Goal: Task Accomplishment & Management: Complete application form

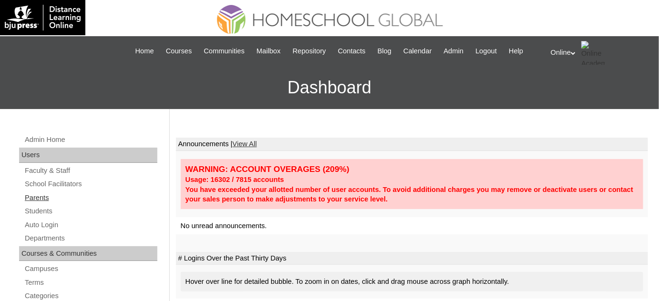
click at [56, 198] on link "Parents" at bounding box center [91, 198] width 134 height 12
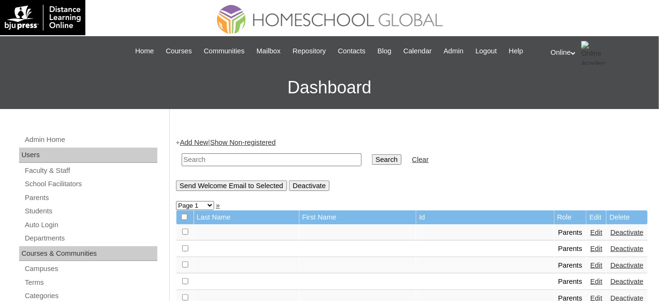
click at [269, 162] on input "text" at bounding box center [272, 160] width 180 height 13
type input "caresma"
click at [372, 155] on input "Search" at bounding box center [387, 160] width 30 height 10
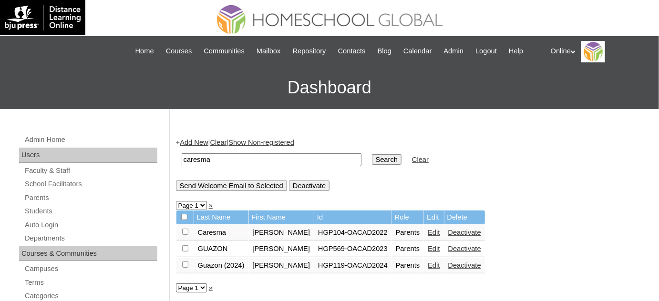
click at [428, 263] on link "Edit" at bounding box center [434, 266] width 12 height 8
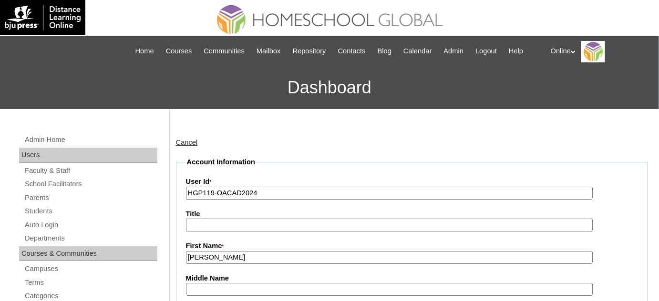
click at [273, 195] on input "HGP119-OACAD2024" at bounding box center [389, 193] width 407 height 13
paste input "0143-OACAD2025"
type input "HGP0143-OACAD2025"
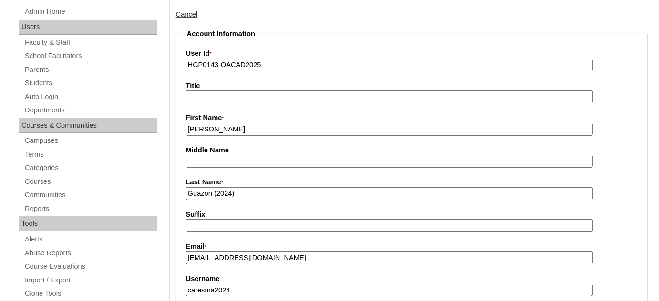
scroll to position [217, 0]
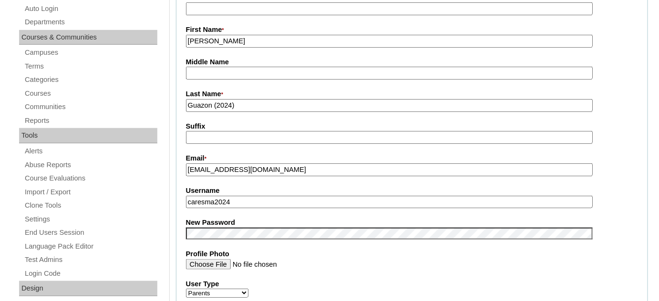
click at [273, 196] on input "caresma2024" at bounding box center [389, 202] width 407 height 13
paste input "kcaresma2025"
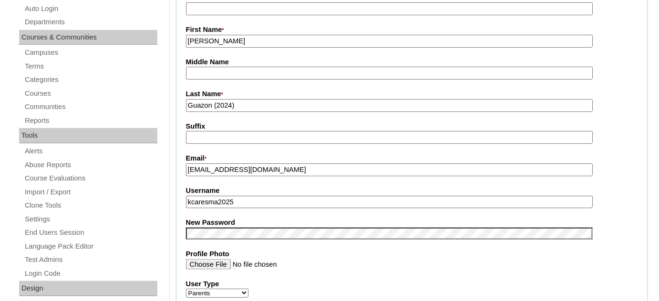
type input "kcaresma2025"
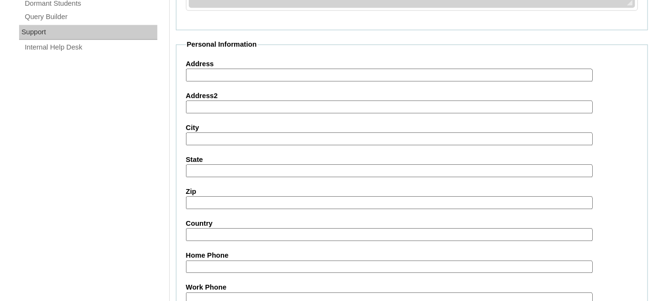
scroll to position [938, 0]
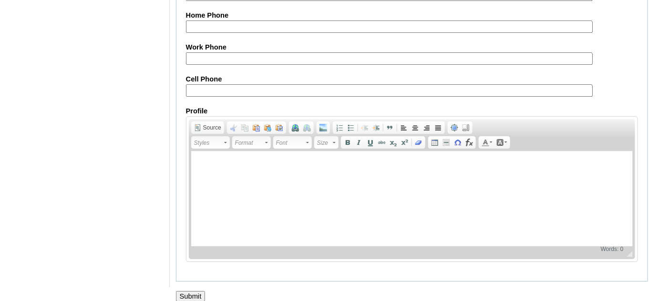
click at [199, 291] on input "Submit" at bounding box center [191, 296] width 30 height 10
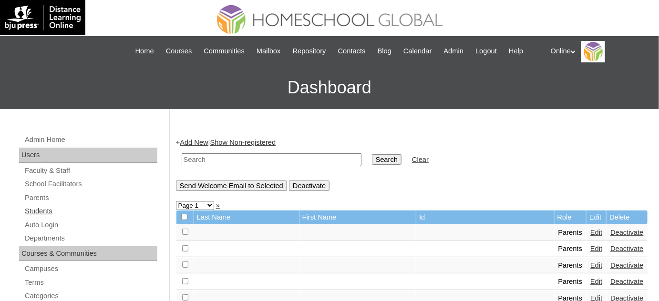
click at [56, 208] on link "Students" at bounding box center [91, 212] width 134 height 12
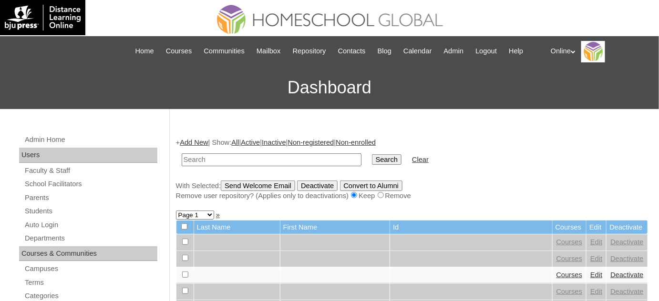
drag, startPoint x: 0, startPoint y: 0, endPoint x: 244, endPoint y: 157, distance: 290.5
click at [244, 157] on input "text" at bounding box center [272, 160] width 180 height 13
type input "c"
click at [28, 195] on link "Parents" at bounding box center [91, 198] width 134 height 12
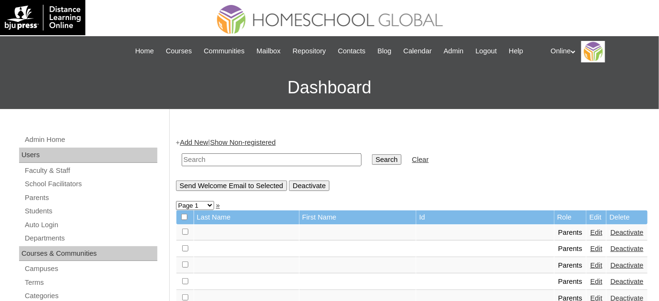
click at [197, 144] on link "Add New" at bounding box center [194, 143] width 28 height 8
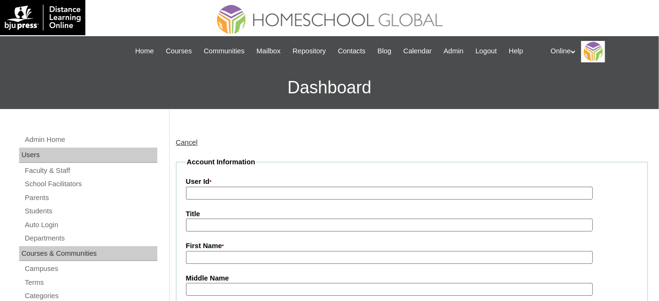
click at [241, 194] on input "User Id *" at bounding box center [389, 193] width 407 height 13
paste input "HGP0144-OACAD2025"
type input "HGP0144-OACAD2025"
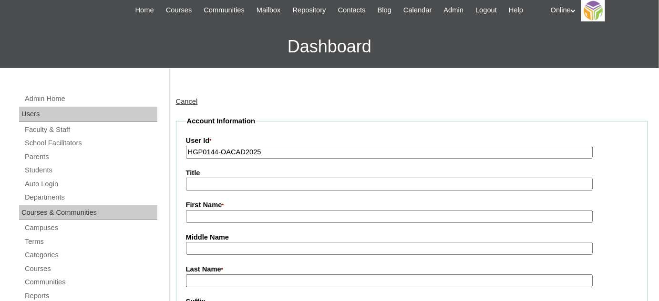
scroll to position [43, 0]
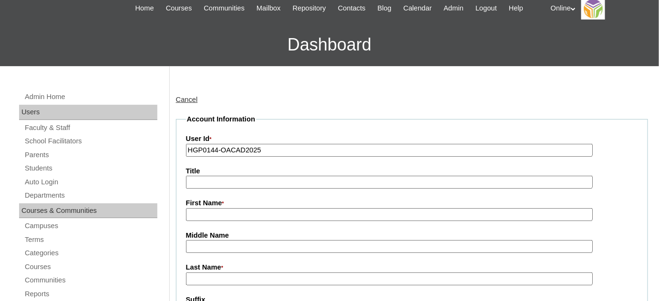
click at [273, 208] on input "First Name *" at bounding box center [389, 214] width 407 height 13
paste input "Maria Jenica Arenas"
click at [249, 217] on input "Maria Jenica Arenas" at bounding box center [389, 214] width 407 height 13
type input "Maria Jenica"
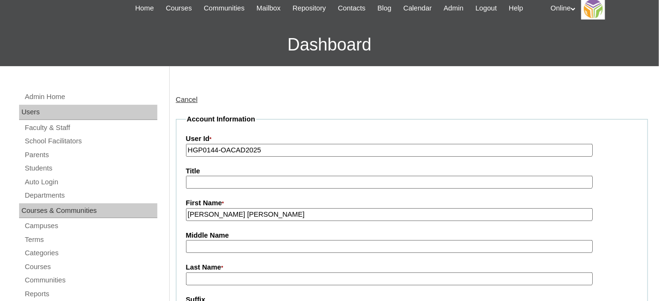
click at [232, 278] on input "Last Name *" at bounding box center [389, 279] width 407 height 13
paste input "Arenas"
type input "Arenas"
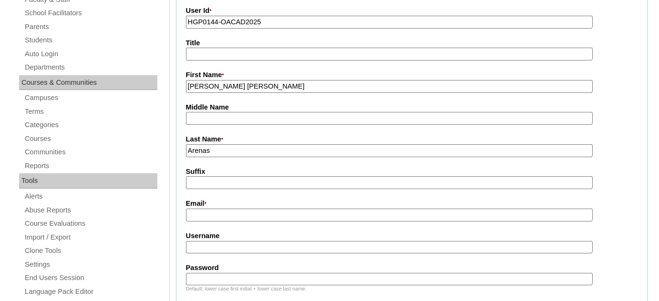
scroll to position [173, 0]
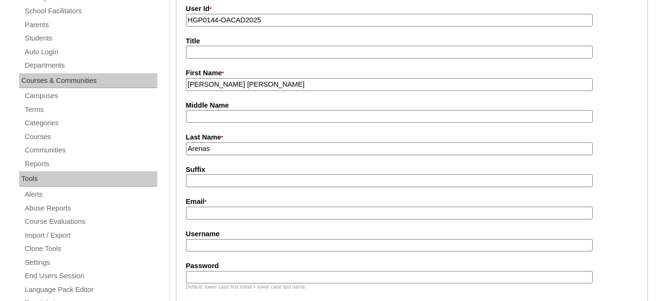
click at [232, 207] on input "Email *" at bounding box center [389, 213] width 407 height 13
paste input "jenica_arenas@yahoo.com"
type input "jenica_arenas@yahoo.com"
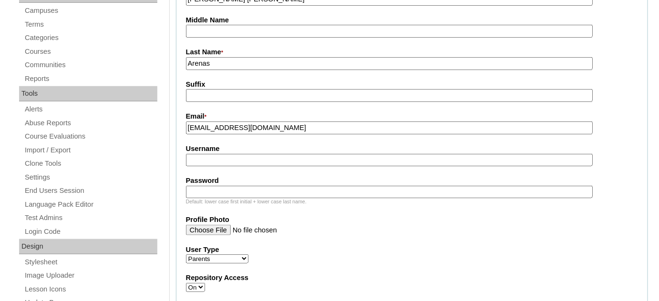
scroll to position [260, 0]
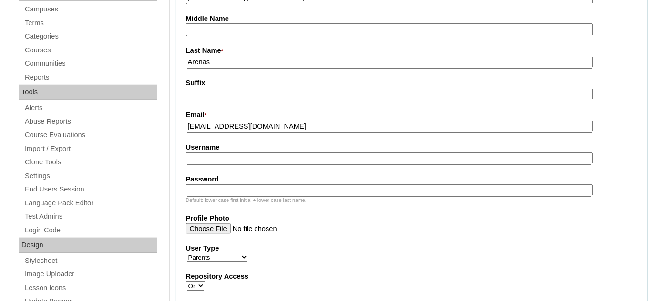
click at [236, 153] on input "Username" at bounding box center [389, 159] width 407 height 13
paste input "mpatawaran2025"
type input "mpatawaran2025"
click at [229, 189] on input "Password" at bounding box center [389, 191] width 407 height 13
paste input "BhJmn"
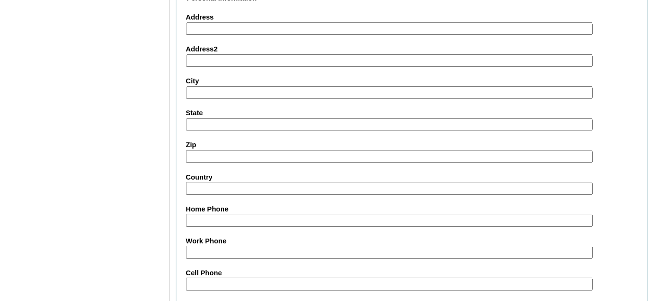
scroll to position [973, 0]
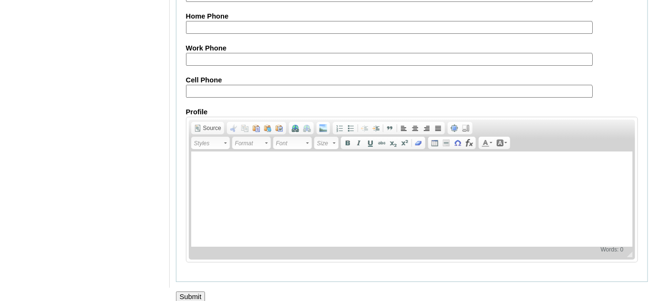
type input "BhJmn"
click at [190, 292] on input "Submit" at bounding box center [191, 297] width 30 height 10
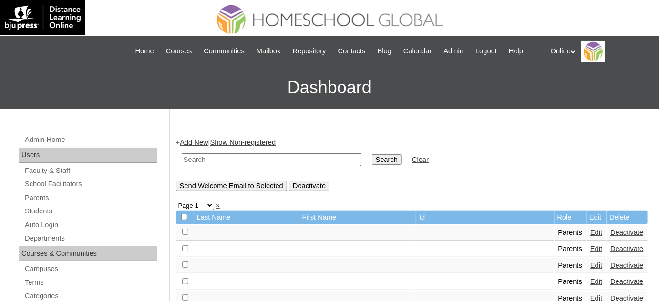
click at [205, 141] on link "Add New" at bounding box center [194, 143] width 28 height 8
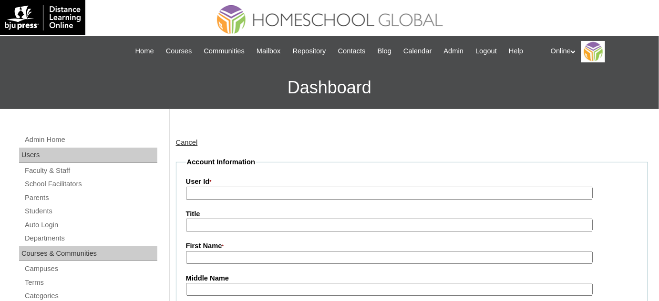
click at [276, 190] on input "User Id *" at bounding box center [389, 193] width 407 height 13
click at [312, 196] on input "User Id *" at bounding box center [389, 193] width 407 height 13
paste input "HGP0145-OACAD2025"
type input "HGP0145-OACAD2025"
click at [242, 259] on input "First Name *" at bounding box center [389, 257] width 407 height 13
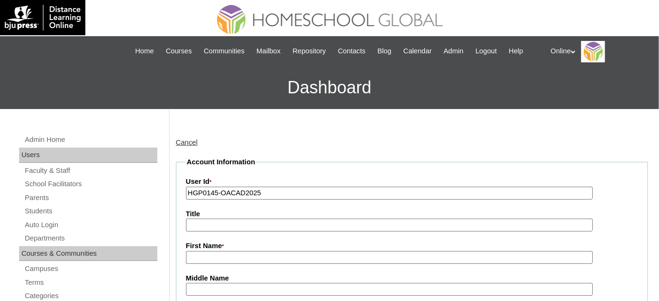
paste input "Pi Toni Ann Mendoza"
drag, startPoint x: 196, startPoint y: 258, endPoint x: 171, endPoint y: 254, distance: 25.0
type input "Pi Toni Ann Mendoza"
paste input "Pi Toni Ann Mendoza"
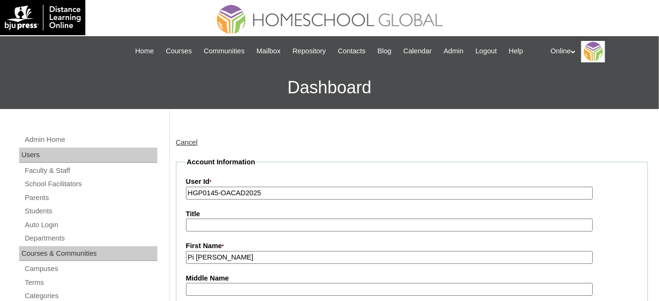
click at [245, 255] on input "Pi Toni Ann Mendoza" at bounding box center [389, 257] width 407 height 13
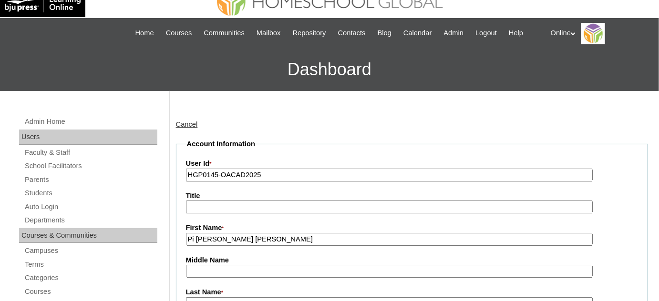
scroll to position [43, 0]
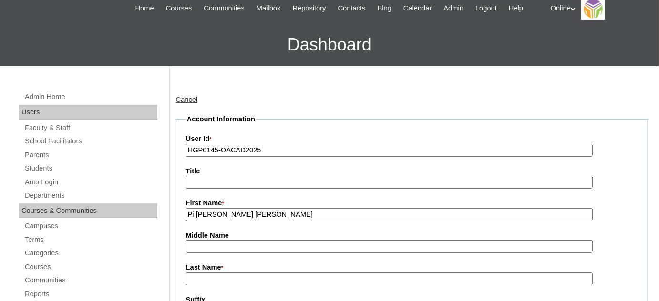
type input "Pi Toni Ann"
click at [237, 273] on input "Last Name *" at bounding box center [389, 279] width 407 height 13
paste input "Mendoza"
type input "Mendoza"
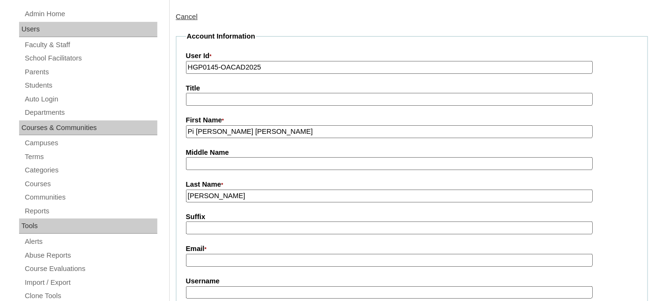
scroll to position [130, 0]
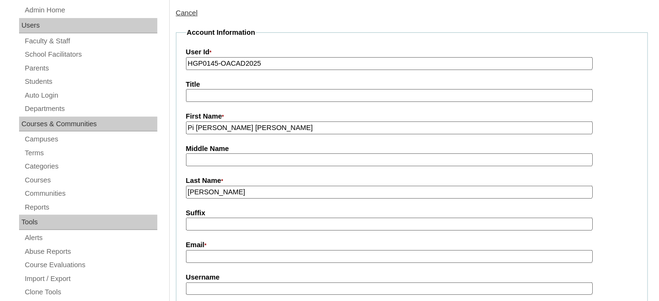
click at [243, 250] on input "Email *" at bounding box center [389, 256] width 407 height 13
paste input "pitonianntorres@gmail.com"
type input "pitonianntorres@gmail.com"
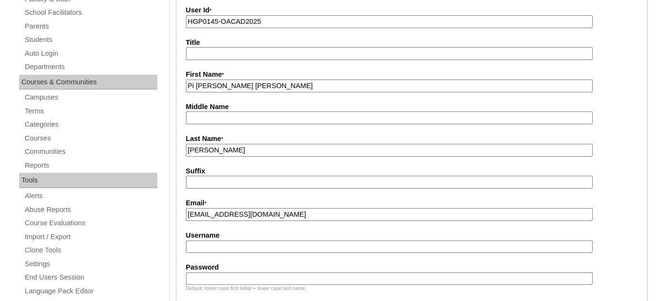
scroll to position [173, 0]
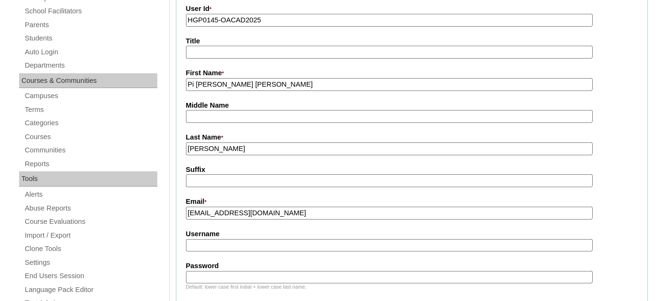
click at [246, 239] on input "Username" at bounding box center [389, 245] width 407 height 13
paste input "ptorres2025"
type input "ptorres2025"
click at [243, 273] on input "Password" at bounding box center [389, 277] width 407 height 13
paste input "VgtfD"
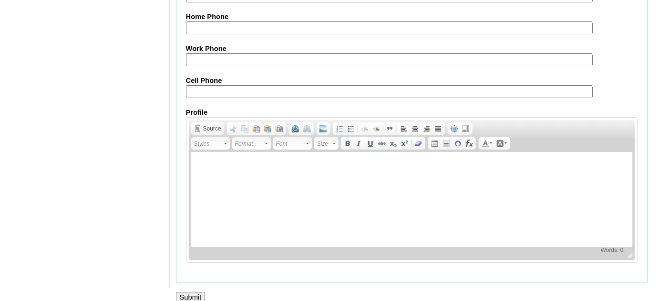
scroll to position [973, 0]
type input "VgtfD"
click at [189, 292] on input "Submit" at bounding box center [191, 297] width 30 height 10
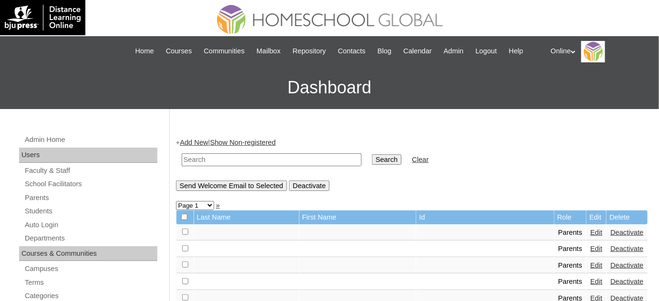
click at [206, 145] on link "Add New" at bounding box center [194, 143] width 28 height 8
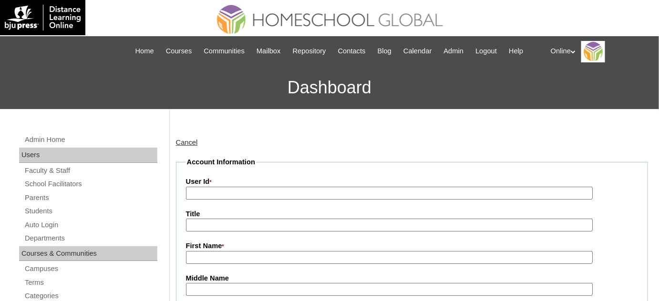
click at [323, 193] on input "User Id *" at bounding box center [389, 193] width 407 height 13
paste input "HGP0146-OACAD2025"
type input "HGP0146-OACAD2025"
click at [251, 246] on label "First Name *" at bounding box center [412, 246] width 452 height 10
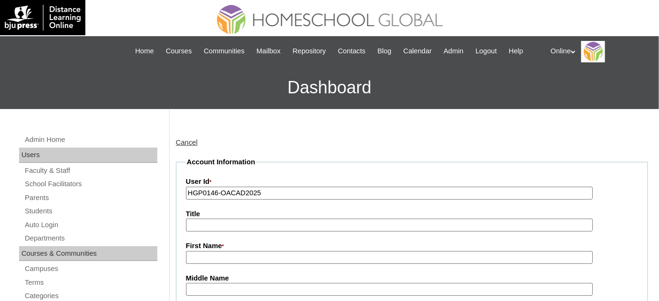
click at [251, 251] on input "First Name *" at bounding box center [389, 257] width 407 height 13
click at [250, 255] on input "First Name *" at bounding box center [389, 257] width 407 height 13
paste input "Jan Pamela Alcantara"
click at [248, 255] on input "Jan Pamela Alcantara" at bounding box center [389, 257] width 407 height 13
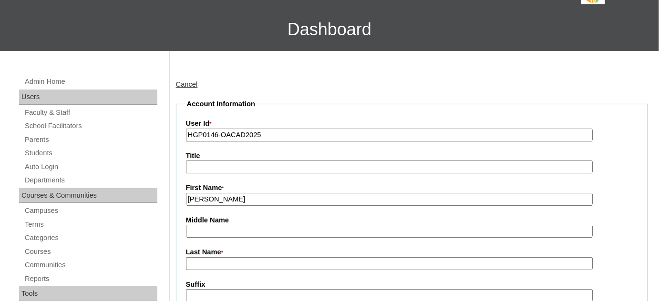
scroll to position [86, 0]
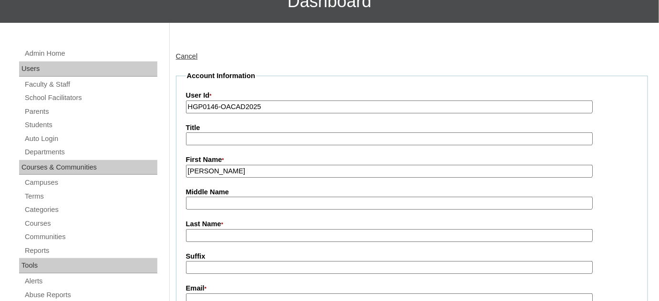
type input "Jan Pamela"
click at [236, 238] on input "Last Name *" at bounding box center [389, 235] width 407 height 13
paste input "Alcantara"
type input "Alcantara"
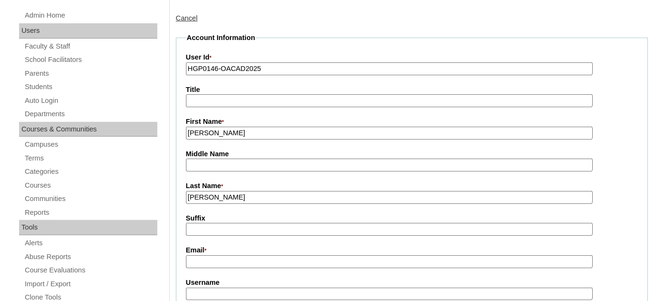
scroll to position [173, 0]
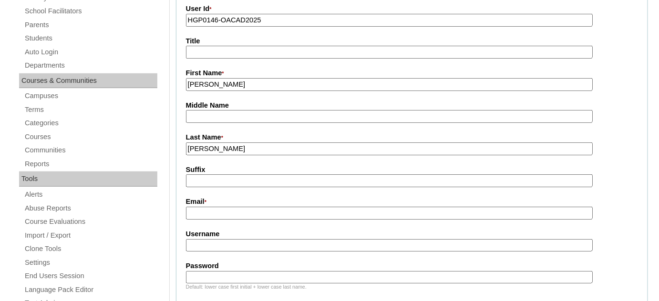
click at [228, 213] on input "Email *" at bounding box center [389, 213] width 407 height 13
paste input "janpameslita@gmail.com"
type input "janpameslita@gmail.com"
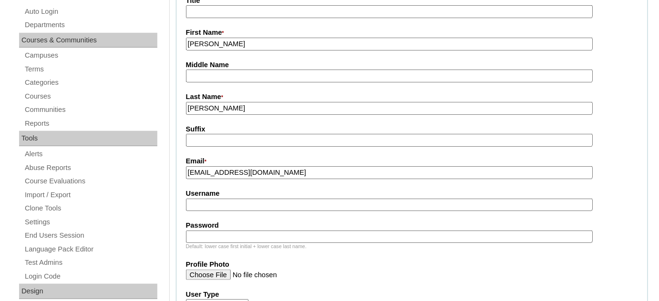
scroll to position [217, 0]
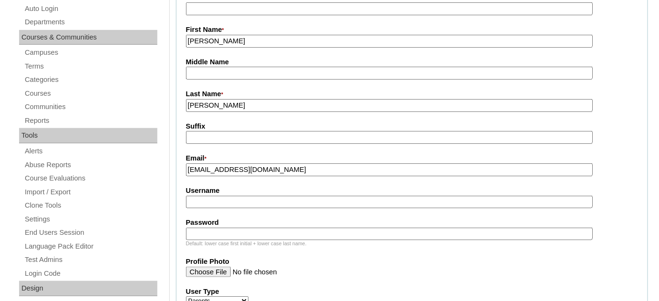
click at [226, 211] on fieldset "Account Information User Id * HGP0146-OACAD2025 Title First Name * Jan Pamela M…" at bounding box center [412, 244] width 472 height 607
click at [224, 201] on input "Username" at bounding box center [389, 202] width 407 height 13
paste input "jeslita2025"
type input "jeslita2025"
paste input "GtfvD"
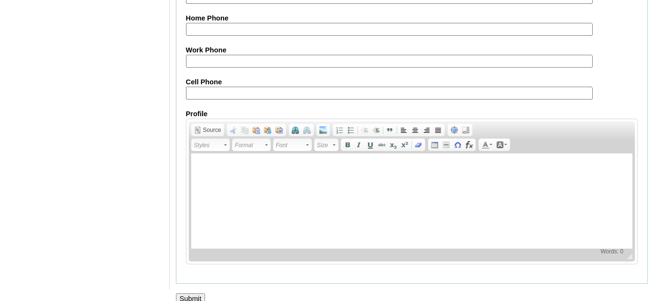
scroll to position [973, 0]
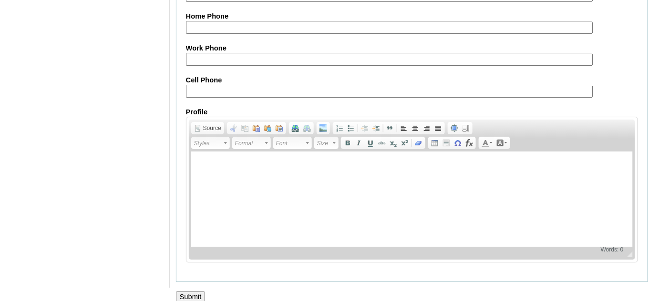
type input "GtfvD"
click at [196, 292] on input "Submit" at bounding box center [191, 297] width 30 height 10
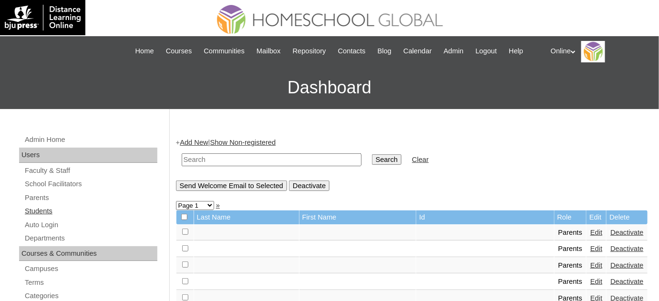
click at [53, 209] on link "Students" at bounding box center [91, 212] width 134 height 12
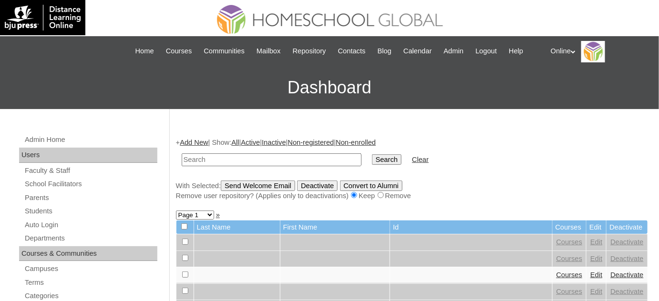
click at [284, 161] on input "text" at bounding box center [272, 160] width 180 height 13
type input "caresma"
click at [372, 155] on input "Search" at bounding box center [387, 160] width 30 height 10
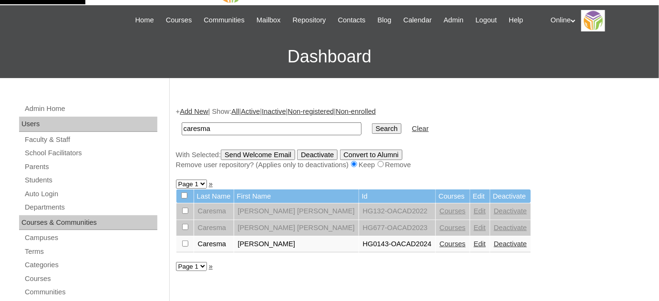
scroll to position [86, 0]
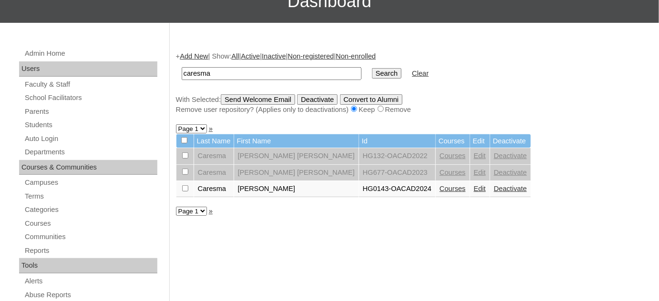
click at [494, 189] on link "Deactivate" at bounding box center [510, 189] width 33 height 8
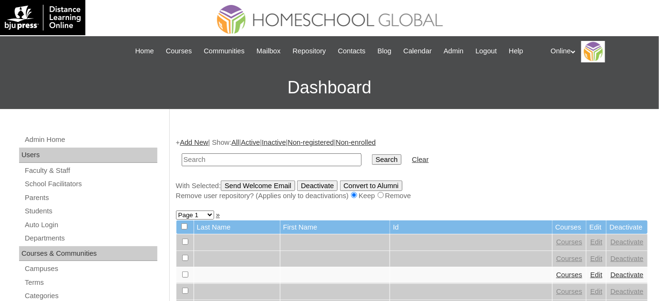
click at [206, 138] on div "+ Add New | Show: All | Active | Inactive | Non-registered | Non-enrolled Searc…" at bounding box center [412, 169] width 472 height 63
click at [206, 140] on link "Add New" at bounding box center [194, 143] width 28 height 8
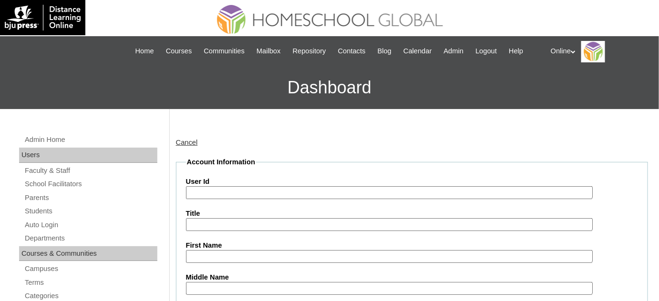
click at [252, 188] on input "User Id" at bounding box center [389, 192] width 407 height 13
paste input "HG176OACAD2025"
type input "HG176OACAD2025"
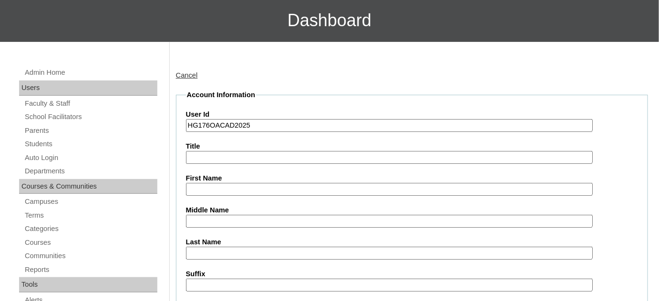
scroll to position [86, 0]
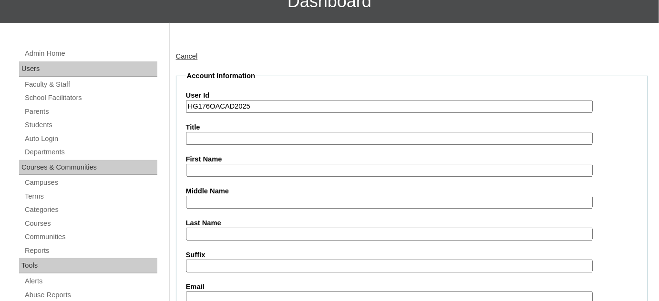
click at [256, 203] on input "Middle Name" at bounding box center [389, 202] width 407 height 13
click at [267, 169] on input "First Name" at bounding box center [389, 170] width 407 height 13
paste input "Jenny Korinne Guazon CARESMA _220011170"
click at [328, 169] on input "Jenny Korinne Guazon CARESMA _220011170" at bounding box center [389, 170] width 407 height 13
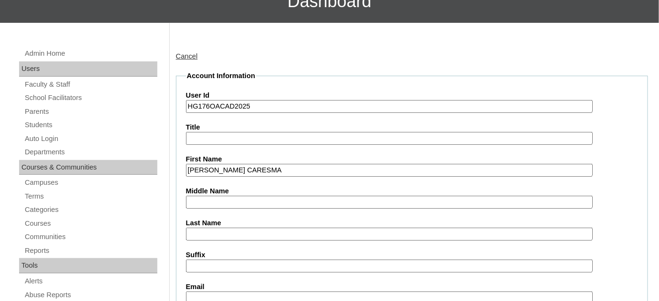
click at [288, 169] on input "Jenny Korinne Guazon CARESMA" at bounding box center [389, 170] width 407 height 13
type input "Jenny Korinne Guazon"
click at [224, 228] on input "Last Name" at bounding box center [389, 234] width 407 height 13
paste input "CARESMA"
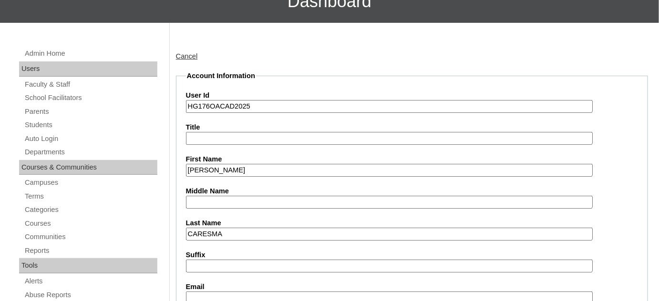
type input "CARESMA"
click at [249, 166] on input "Jenny Korinne Guazon" at bounding box center [389, 170] width 407 height 13
type input "Jenny Korinne"
click at [225, 200] on input "Middle Name" at bounding box center [389, 202] width 407 height 13
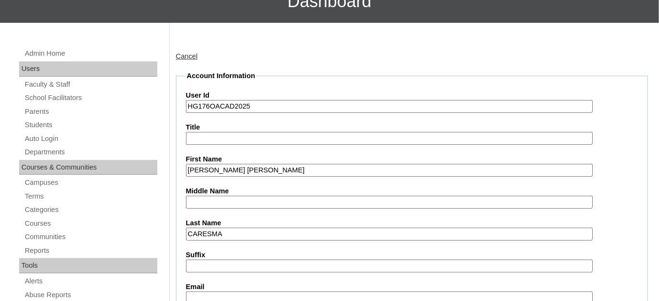
paste input "Guazon"
type input "Guazon"
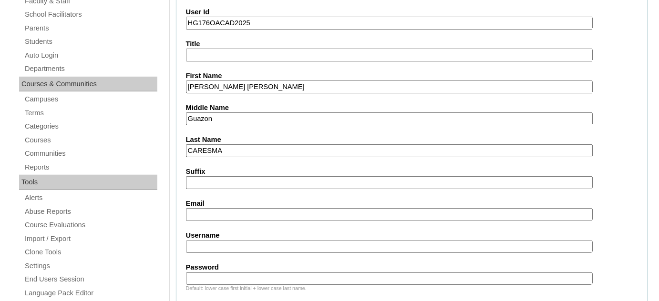
scroll to position [173, 0]
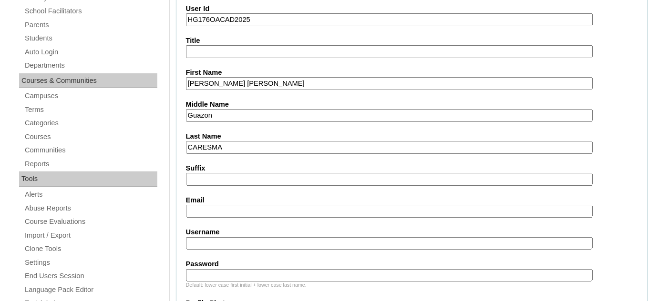
click at [240, 211] on input "Email" at bounding box center [389, 211] width 407 height 13
paste input "jcaresma@gmail.com"
type input "jcaresma@gmail.com"
click at [201, 241] on input "Username" at bounding box center [389, 244] width 407 height 13
paste input "jenny.caresma2025"
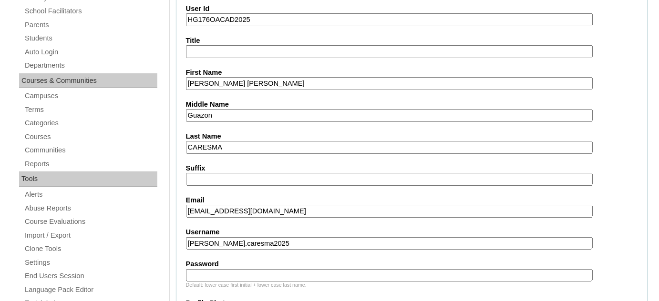
type input "jenny.caresma2025"
click at [219, 270] on input "Password" at bounding box center [389, 275] width 407 height 13
paste input "jKgcN"
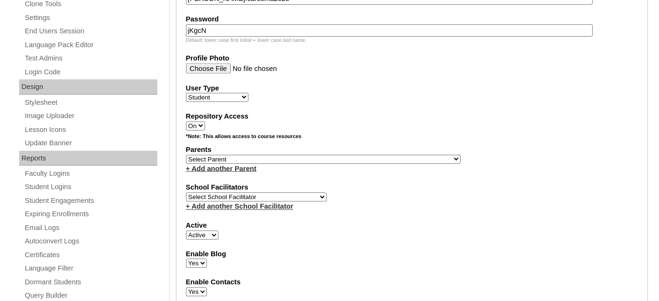
scroll to position [434, 0]
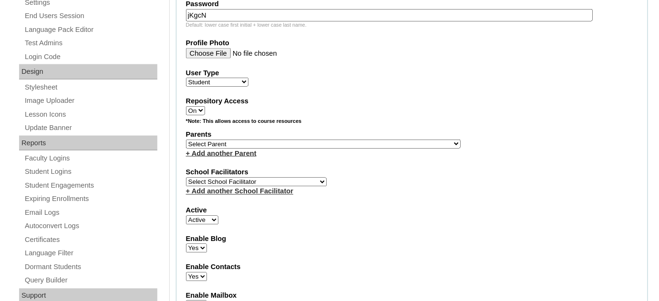
type input "jKgcN"
click at [284, 140] on select "Select Parent , , , , , , , , , , , , , , , , , , , , , , , , , , , , , , , , ,…" at bounding box center [323, 144] width 275 height 9
click at [310, 140] on select "Select Parent , , , , , , , , , , , , , , , , , , , , , , , , , , , , , , , , ,…" at bounding box center [323, 144] width 275 height 9
select select "40217"
click at [186, 140] on select "Select Parent , , , , , , , , , , , , , , , , , , , , , , , , , , , , , , , , ,…" at bounding box center [323, 144] width 275 height 9
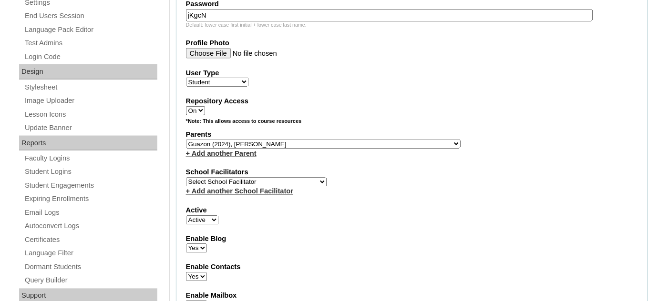
click at [281, 178] on select "Select School Facilitator Norman Añain Ruffa Abadijas Mary Abella Gloryfe Abion…" at bounding box center [256, 182] width 141 height 9
select select "29277"
click at [186, 178] on select "Select School Facilitator Norman Añain Ruffa Abadijas Mary Abella Gloryfe Abion…" at bounding box center [256, 182] width 141 height 9
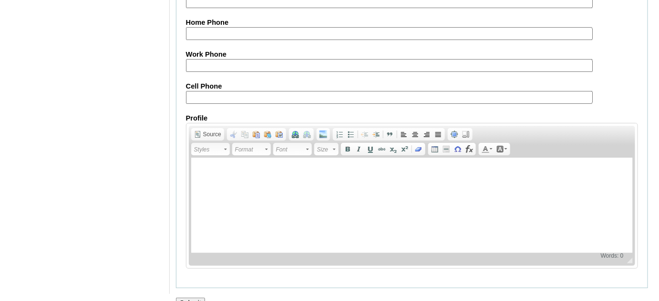
scroll to position [1135, 0]
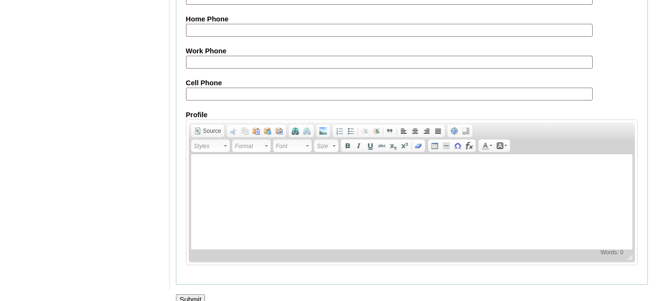
click at [195, 295] on input "Submit" at bounding box center [191, 300] width 30 height 10
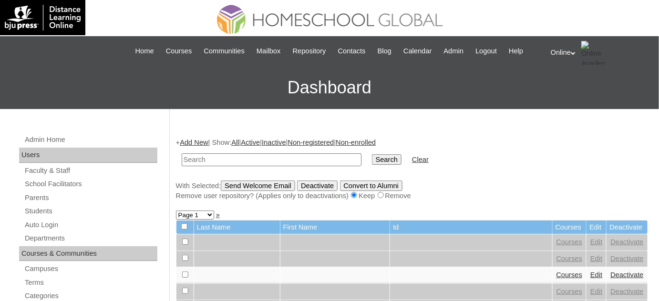
click at [202, 161] on input "text" at bounding box center [272, 160] width 180 height 13
click at [206, 142] on link "Add New" at bounding box center [194, 143] width 28 height 8
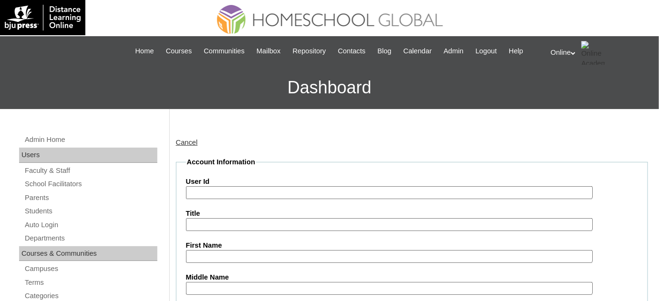
click at [314, 188] on input "User Id" at bounding box center [389, 192] width 407 height 13
paste input "HG177OACAD2025"
type input "HG177OACAD2025"
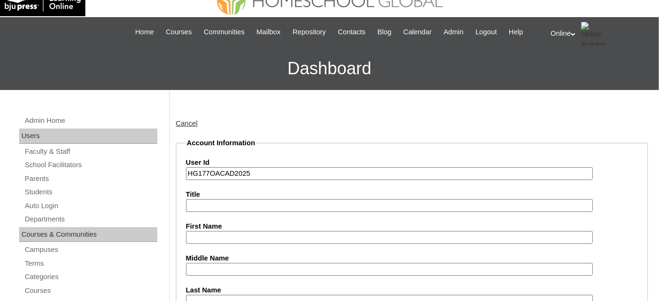
scroll to position [43, 0]
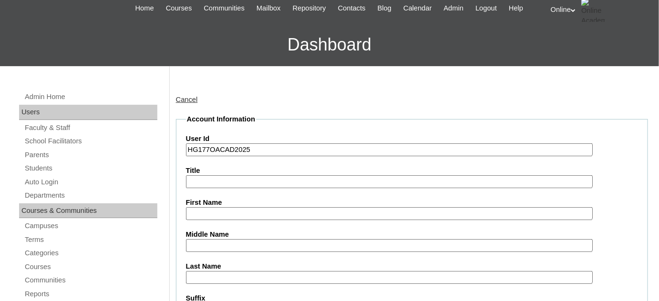
click at [267, 208] on input "First Name" at bounding box center [389, 213] width 407 height 13
paste input "Cara Eliana Margrethe Arenas Patawaran _250006315"
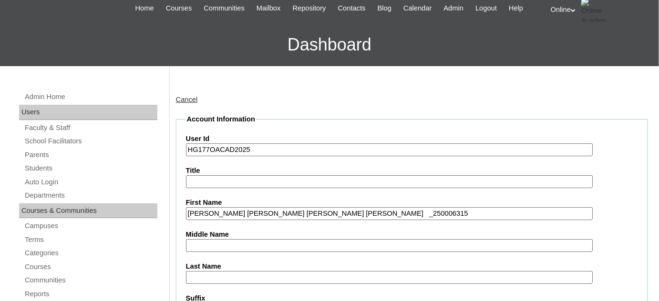
click at [351, 210] on input "Cara Eliana Margrethe Arenas Patawaran _250006315" at bounding box center [389, 213] width 407 height 13
click at [311, 212] on input "Cara Eliana Margrethe Arenas Patawaran" at bounding box center [389, 213] width 407 height 13
type input "Cara Eliana Margrethe Arenas"
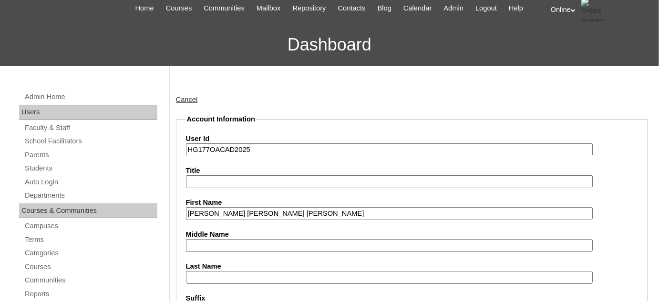
click at [236, 273] on input "Last Name" at bounding box center [389, 277] width 407 height 13
paste input "Patawaran"
type input "Patawaran"
click at [281, 208] on input "Cara Eliana Margrethe Arenas" at bounding box center [389, 213] width 407 height 13
click at [280, 209] on input "Cara Eliana Margrethe Arenas" at bounding box center [389, 213] width 407 height 13
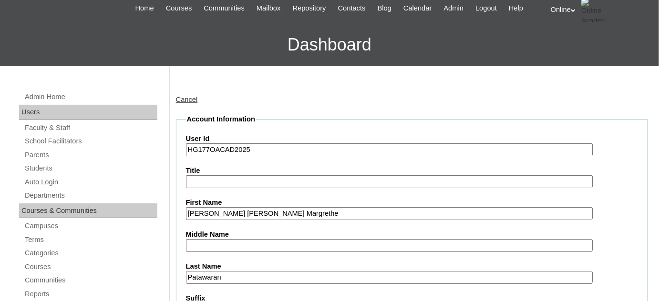
type input "Cara Eliana Margrethe"
click at [246, 246] on input "Middle Name" at bounding box center [389, 245] width 407 height 13
paste input "Arenas"
type input "Arenas"
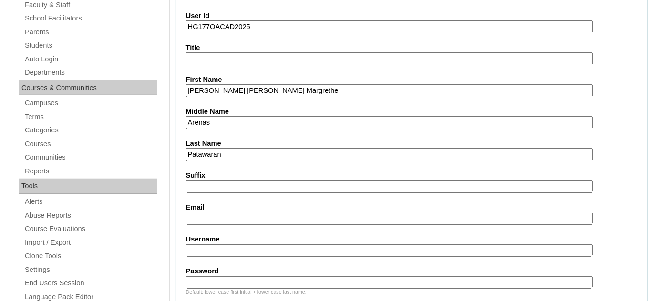
scroll to position [173, 0]
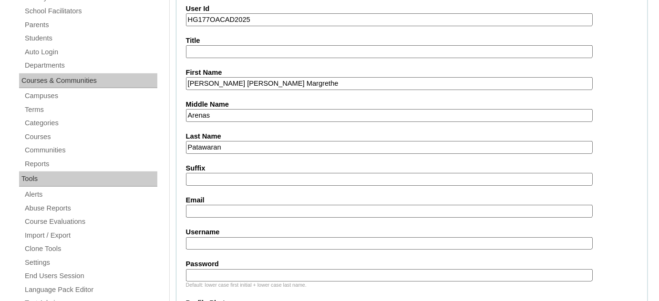
click at [223, 209] on input "Email" at bounding box center [389, 211] width 407 height 13
paste input "ckim626@yahoo.com"
type input "ckim626@yahoo.com"
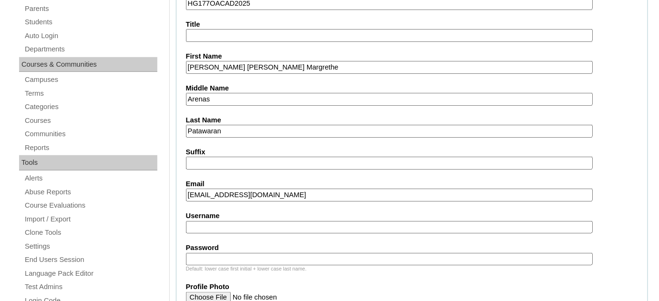
scroll to position [217, 0]
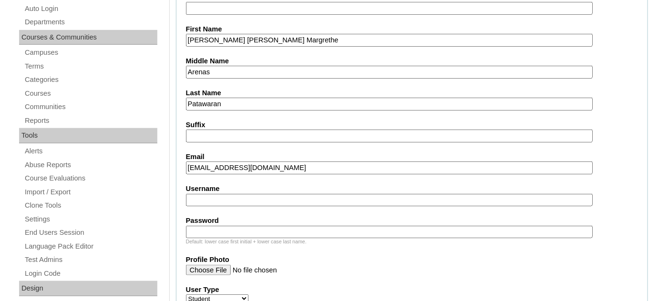
click at [235, 201] on input "Username" at bounding box center [389, 200] width 407 height 13
paste input "cara.patawaran2025"
type input "cara.patawaran2025"
click at [231, 227] on input "Password" at bounding box center [389, 232] width 407 height 13
paste input "cEmaP"
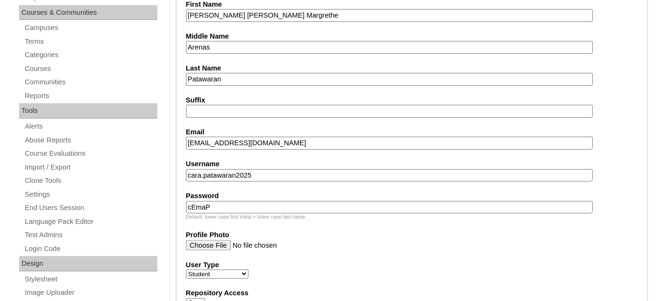
scroll to position [303, 0]
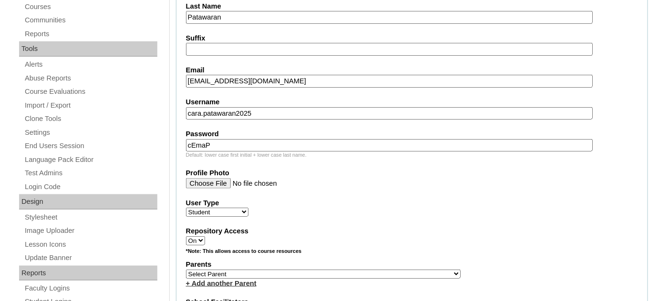
type input "cEmaP"
click at [236, 208] on select "Faculty Staff Student Parents School Facilitators" at bounding box center [217, 212] width 62 height 9
click at [332, 236] on div "Repository Access On Off" at bounding box center [412, 236] width 452 height 19
click at [312, 270] on select "Select Parent , , , , , , , , , , , , , , , , , , , , , , , , , , , , , , , , ,…" at bounding box center [323, 274] width 275 height 9
click at [320, 270] on select "Select Parent , , , , , , , , , , , , , , , , , , , , , , , , , , , , , , , , ,…" at bounding box center [323, 274] width 275 height 9
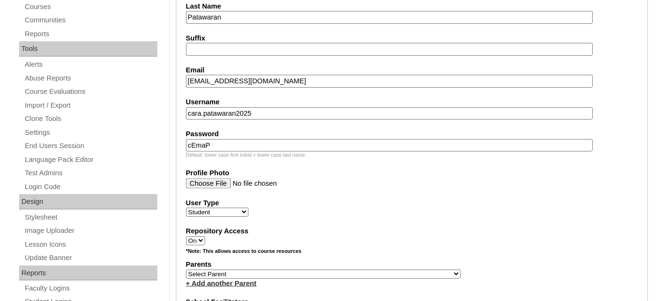
click at [299, 270] on select "Select Parent , , , , , , , , , , , , , , , , , , , , , , , , , , , , , , , , ,…" at bounding box center [323, 274] width 275 height 9
select select "43399"
click at [186, 270] on select "Select Parent , , , , , , , , , , , , , , , , , , , , , , , , , , , , , , , , ,…" at bounding box center [323, 274] width 275 height 9
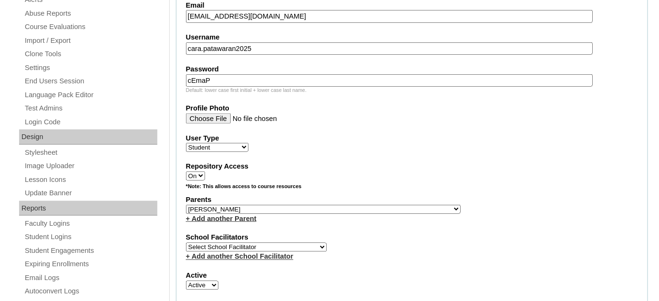
scroll to position [390, 0]
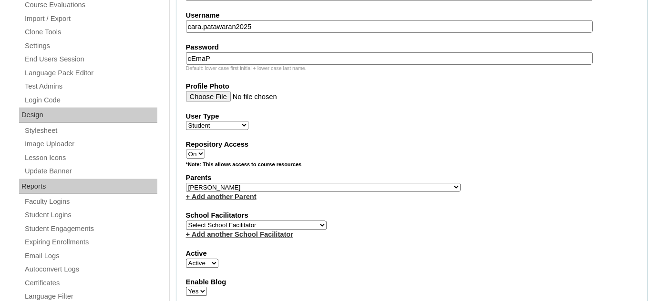
click at [285, 221] on select "Select School Facilitator Norman Añain Ruffa Abadijas Mary Abella Gloryfe Abion…" at bounding box center [256, 225] width 141 height 9
select select "29277"
click at [186, 221] on select "Select School Facilitator Norman Añain Ruffa Abadijas Mary Abella Gloryfe Abion…" at bounding box center [256, 225] width 141 height 9
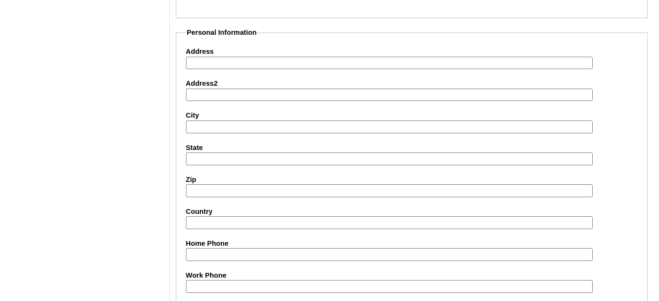
scroll to position [1135, 0]
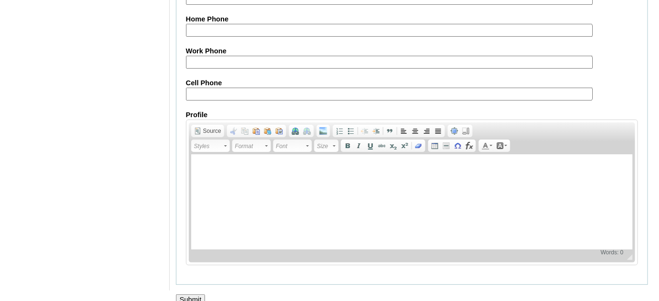
click at [200, 295] on input "Submit" at bounding box center [191, 300] width 30 height 10
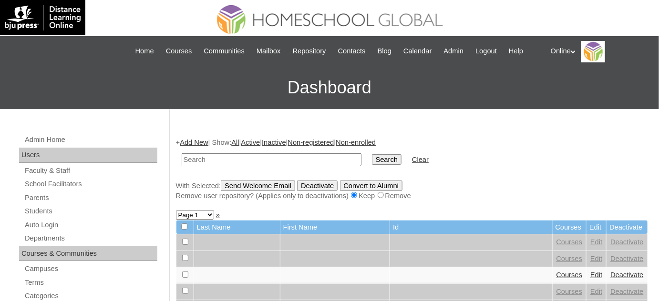
click at [205, 142] on link "Add New" at bounding box center [194, 143] width 28 height 8
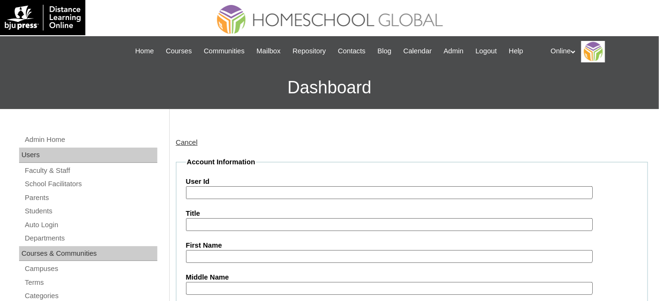
click at [250, 192] on input "User Id" at bounding box center [389, 192] width 407 height 13
paste input "HG179OACAD2025"
type input "HG179OACAD2025"
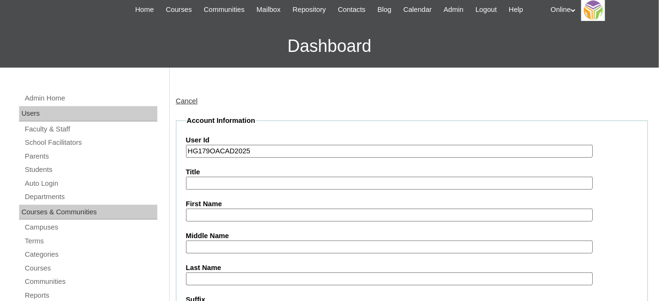
scroll to position [43, 0]
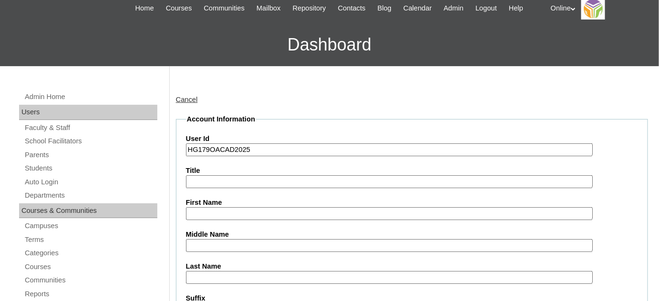
click at [242, 210] on input "First Name" at bounding box center [389, 213] width 407 height 13
paste input "Xig Unico Eslita _250006284"
click at [282, 212] on input "Xig Unico Eslita _250006284" at bounding box center [389, 213] width 407 height 13
click at [266, 211] on input "Xig Unico Eslita _250006284" at bounding box center [389, 213] width 407 height 13
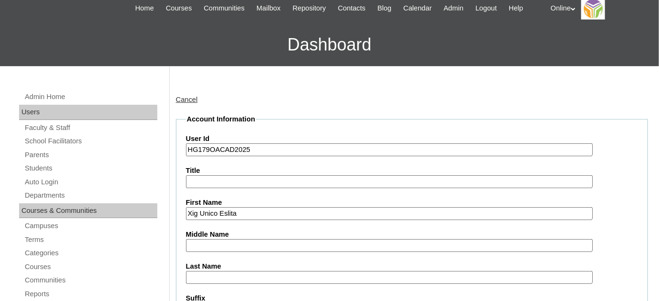
click at [235, 213] on input "Xig Unico Eslita" at bounding box center [389, 213] width 407 height 13
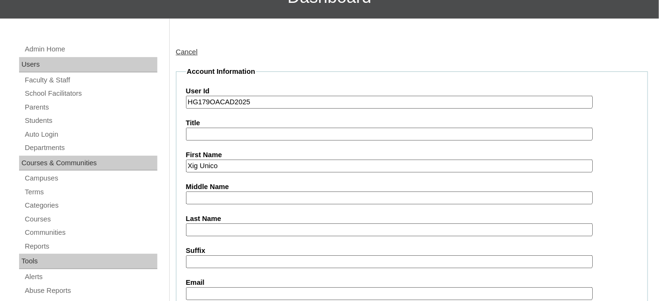
scroll to position [130, 0]
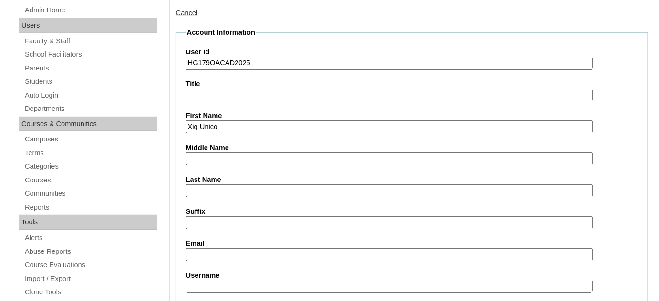
type input "Xig Unico"
click at [225, 192] on input "Last Name" at bounding box center [389, 191] width 407 height 13
paste input "Eslita"
type input "Eslita"
click at [213, 128] on input "Xig Unico" at bounding box center [389, 127] width 407 height 13
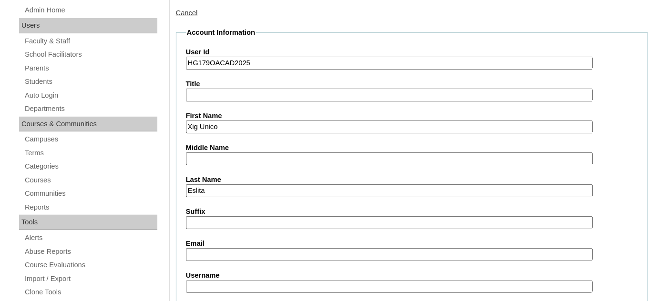
click at [213, 128] on input "Xig Unico" at bounding box center [389, 127] width 407 height 13
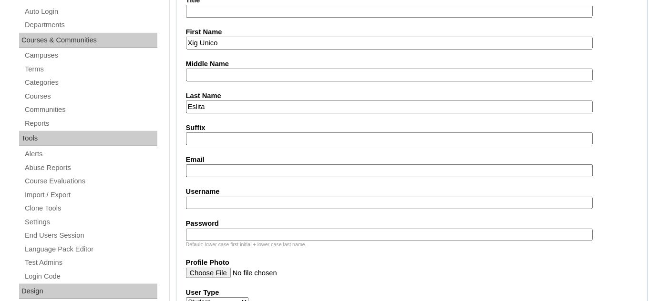
scroll to position [217, 0]
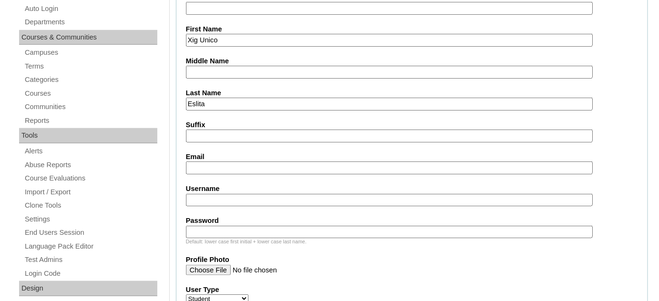
click at [237, 195] on input "Username" at bounding box center [389, 200] width 407 height 13
click at [241, 169] on input "Email" at bounding box center [389, 168] width 407 height 13
paste input "lexeslita@gmail.com"
type input "lexeslita@gmail.com"
click at [262, 197] on input "Username" at bounding box center [389, 200] width 407 height 13
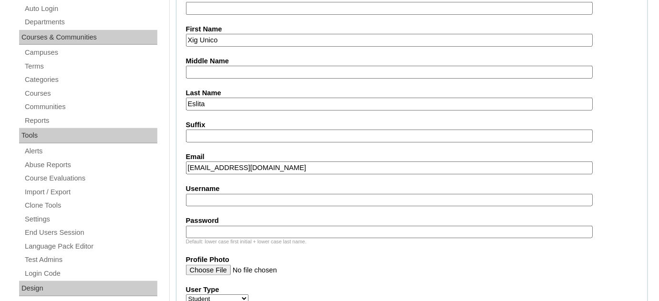
paste input "xig.eslita2025"
type input "xig.eslita2025"
click at [246, 226] on input "Password" at bounding box center [389, 232] width 407 height 13
paste input "xUscL"
type input "xUscL"
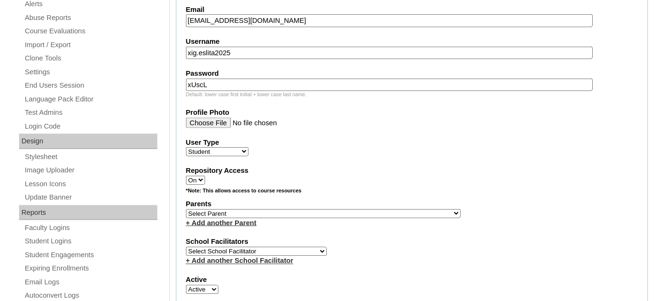
scroll to position [390, 0]
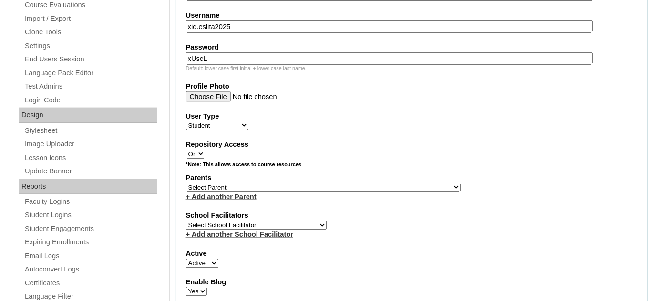
click at [303, 184] on select "Select Parent , , , , , , , , , , , , , , , , , , , , , , , , , , , , , , , , ,…" at bounding box center [323, 187] width 275 height 9
click at [295, 184] on select "Select Parent , , , , , , , , , , , , , , , , , , , , , , , , , , , , , , , , ,…" at bounding box center [323, 187] width 275 height 9
click at [282, 183] on select "Select Parent , , , , , , , , , , , , , , , , , , , , , , , , , , , , , , , , ,…" at bounding box center [323, 187] width 275 height 9
select select "43401"
click at [186, 183] on select "Select Parent , , , , , , , , , , , , , , , , , , , , , , , , , , , , , , , , ,…" at bounding box center [323, 187] width 275 height 9
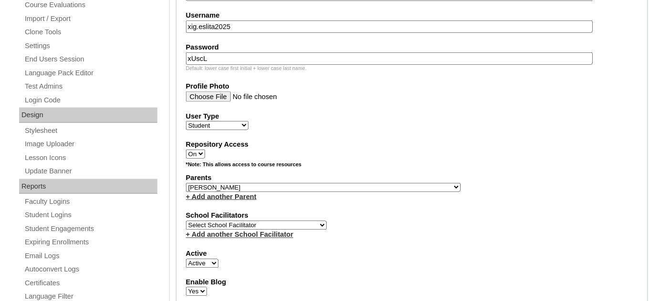
click at [275, 221] on select "Select School Facilitator Norman Añain Ruffa Abadijas Mary Abella Gloryfe Abion…" at bounding box center [256, 225] width 141 height 9
select select "29277"
click at [186, 221] on select "Select School Facilitator Norman Añain Ruffa Abadijas Mary Abella Gloryfe Abion…" at bounding box center [256, 225] width 141 height 9
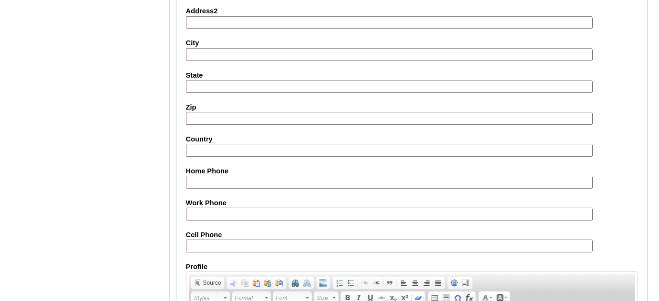
scroll to position [1135, 0]
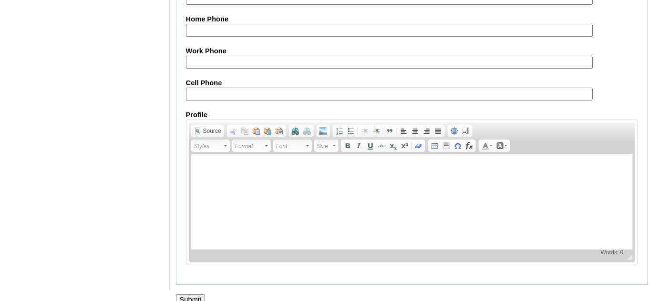
click at [181, 295] on input "Submit" at bounding box center [191, 300] width 30 height 10
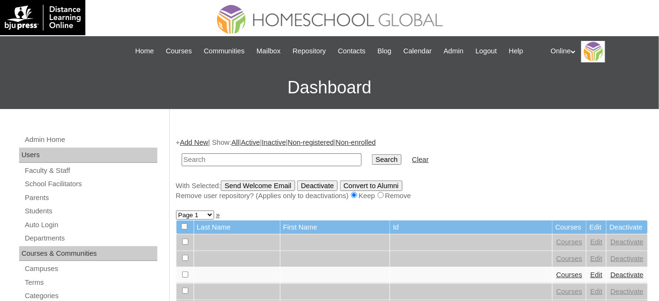
click at [216, 162] on input "text" at bounding box center [272, 160] width 180 height 13
type input "nathaniel"
click at [372, 155] on input "Search" at bounding box center [387, 160] width 30 height 10
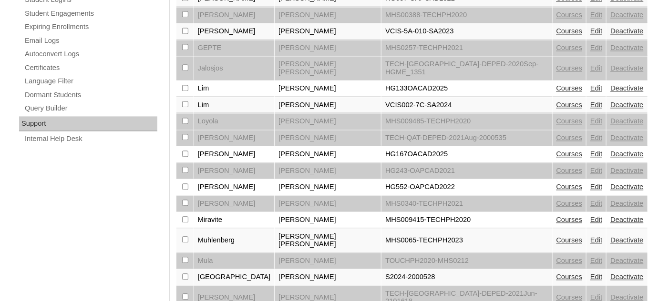
scroll to position [607, 0]
click at [557, 150] on link "Courses" at bounding box center [570, 154] width 26 height 8
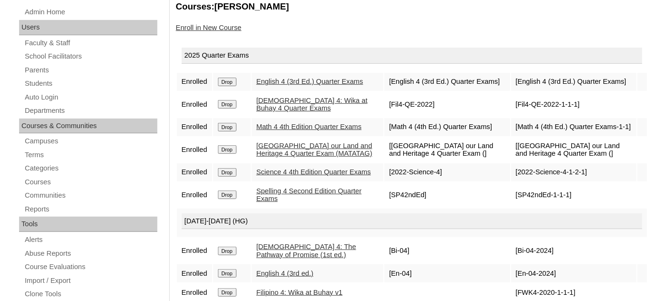
scroll to position [130, 0]
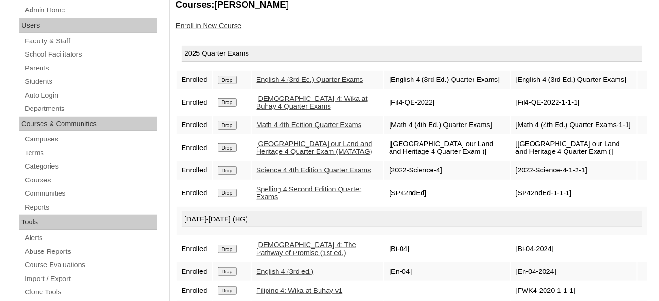
click at [231, 84] on input "Drop" at bounding box center [227, 80] width 19 height 9
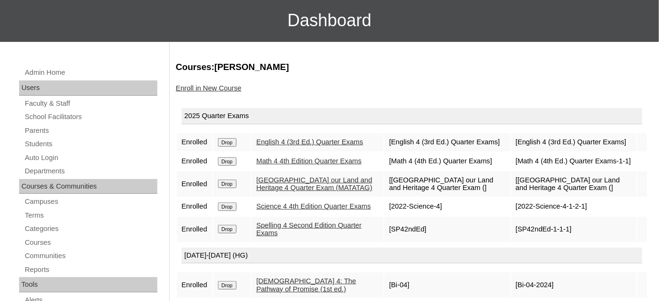
scroll to position [86, 0]
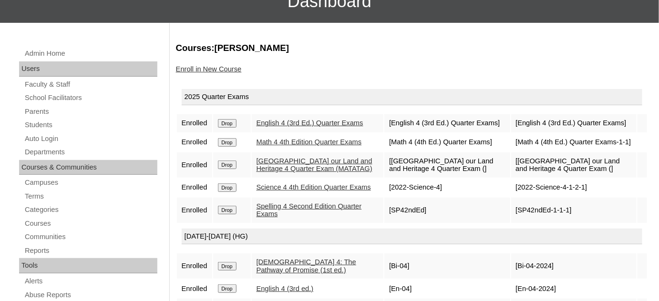
click at [226, 128] on input "Drop" at bounding box center [227, 123] width 19 height 9
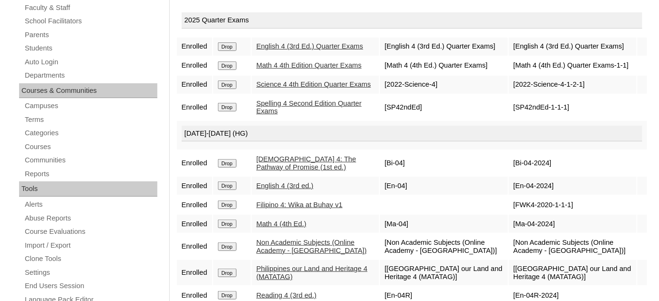
scroll to position [217, 0]
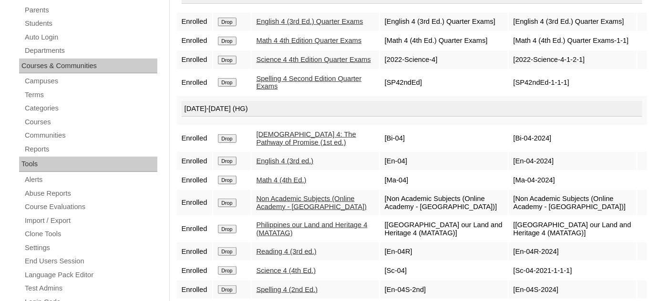
scroll to position [260, 0]
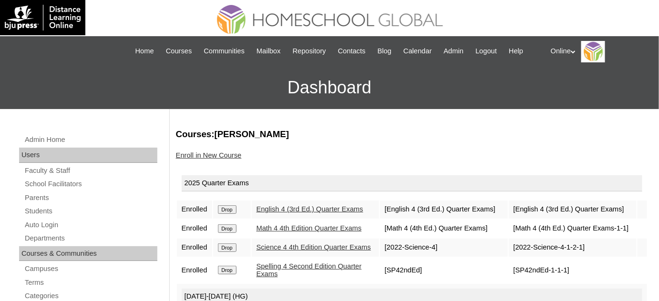
click at [231, 153] on link "Enroll in New Course" at bounding box center [209, 156] width 66 height 8
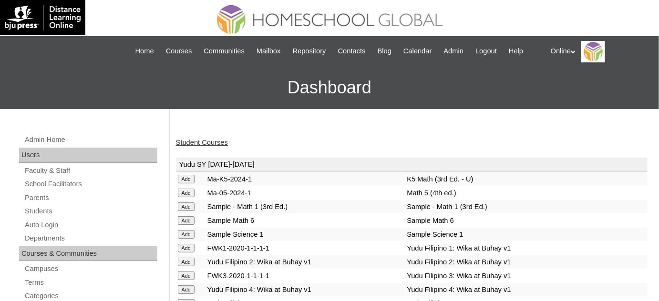
click at [213, 142] on link "Student Courses" at bounding box center [202, 143] width 52 height 8
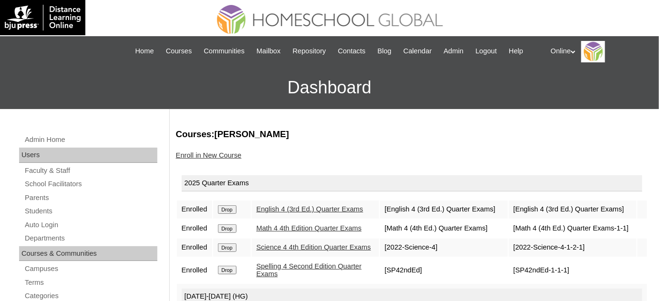
click at [229, 158] on link "Enroll in New Course" at bounding box center [209, 156] width 66 height 8
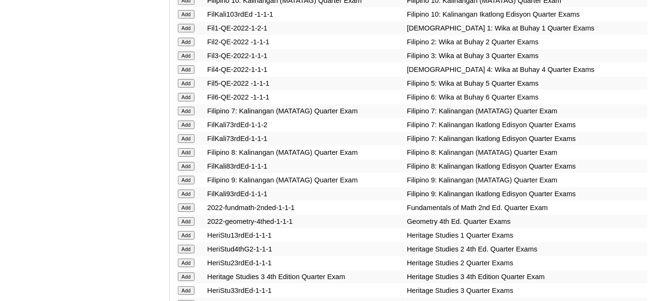
scroll to position [1170, 0]
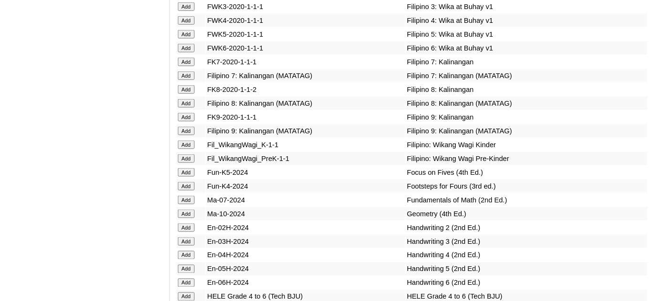
scroll to position [2905, 0]
